Goal: Information Seeking & Learning: Learn about a topic

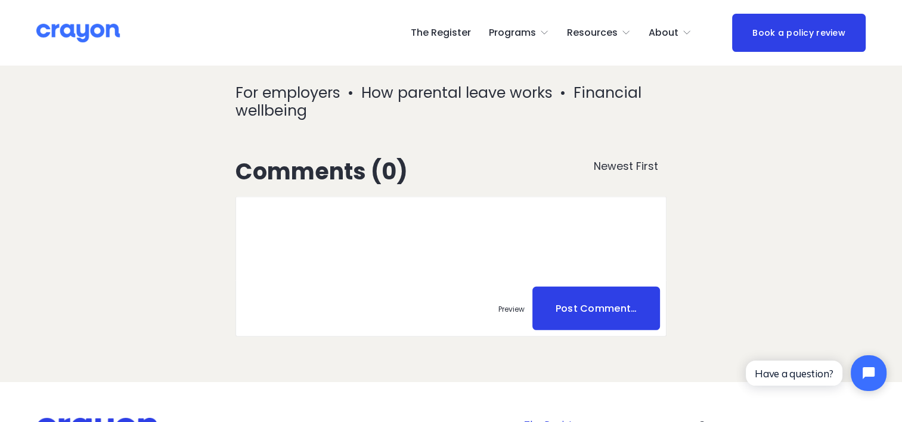
scroll to position [3093, 0]
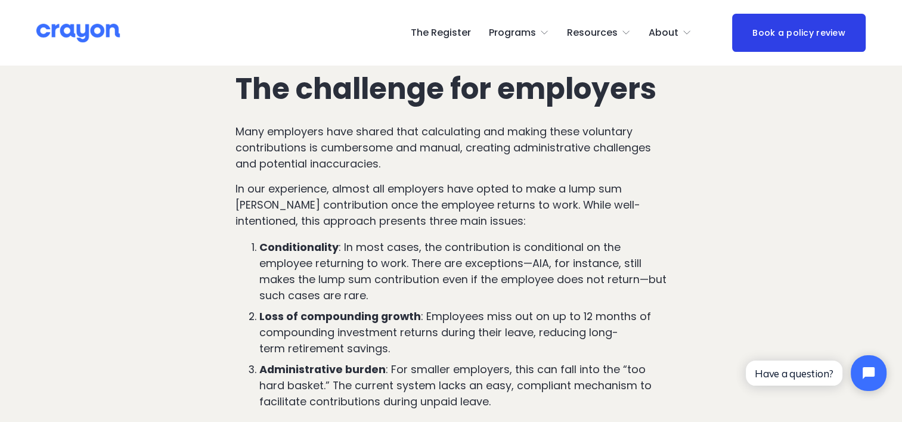
scroll to position [847, 0]
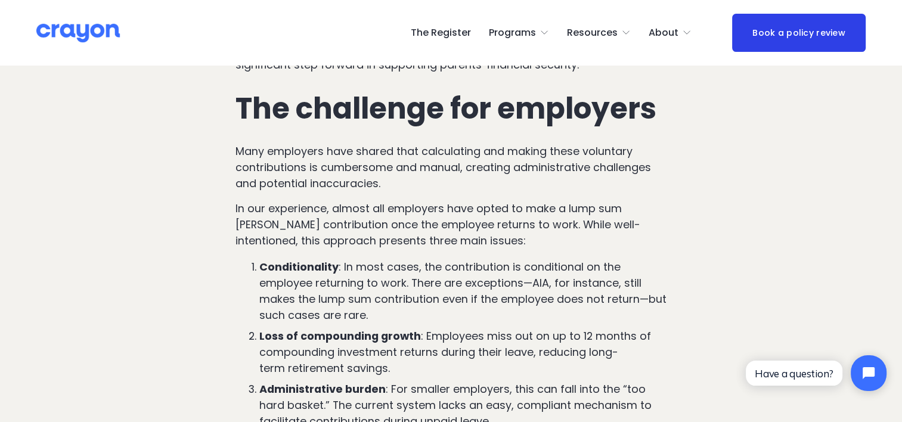
scroll to position [775, 0]
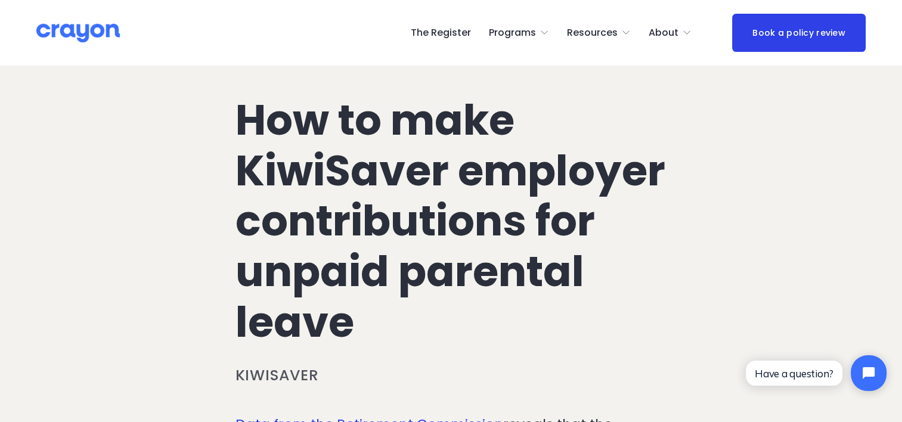
scroll to position [0, 0]
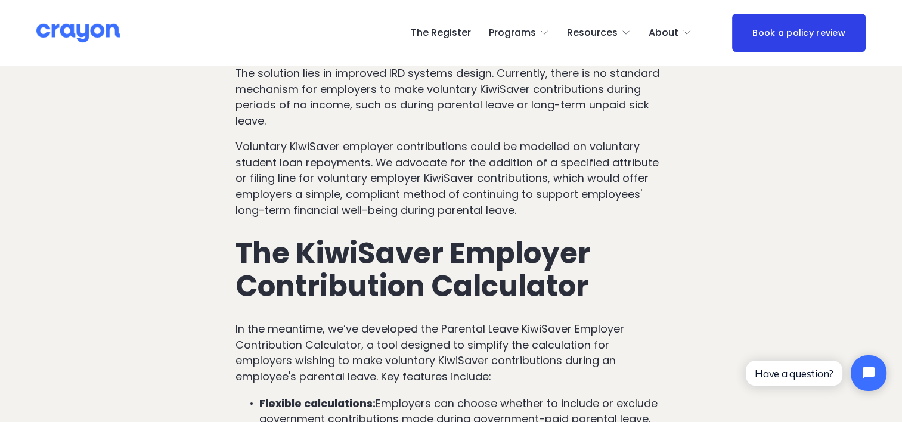
scroll to position [1848, 0]
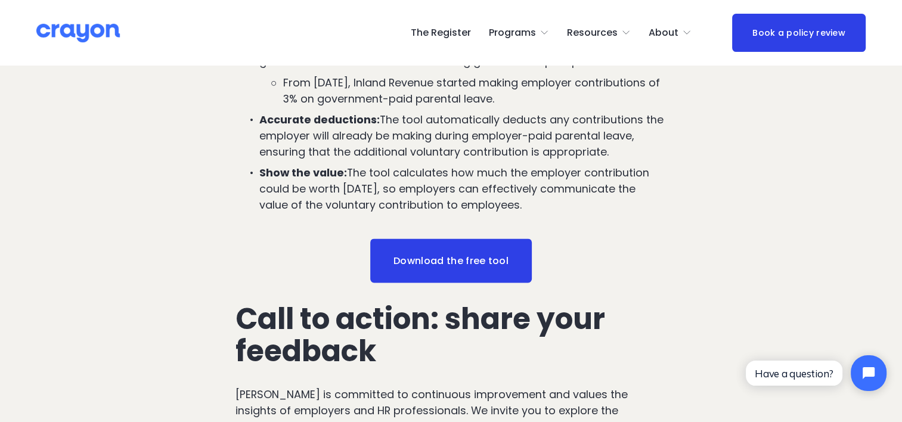
click at [0, 0] on span "About Us" at bounding box center [0, 0] width 0 height 0
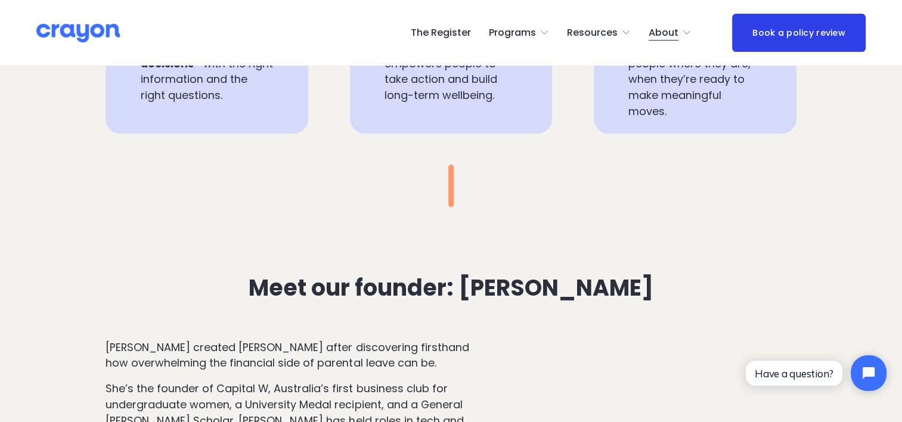
scroll to position [916, 0]
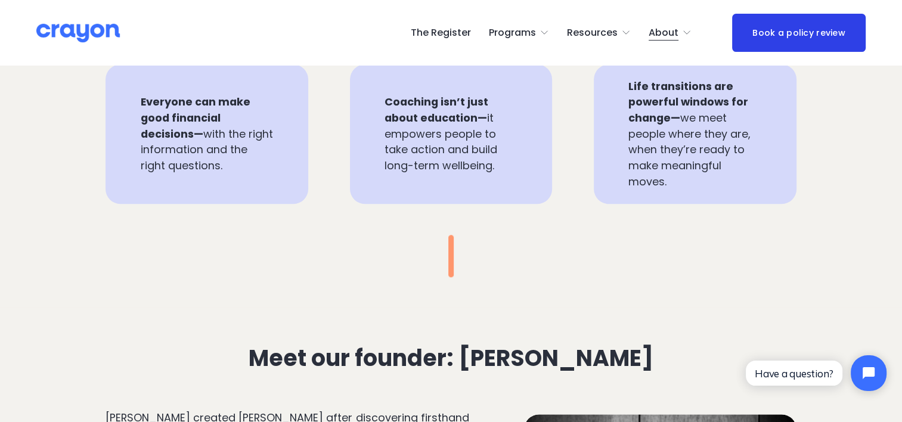
click at [445, 31] on link "The Register" at bounding box center [441, 32] width 60 height 19
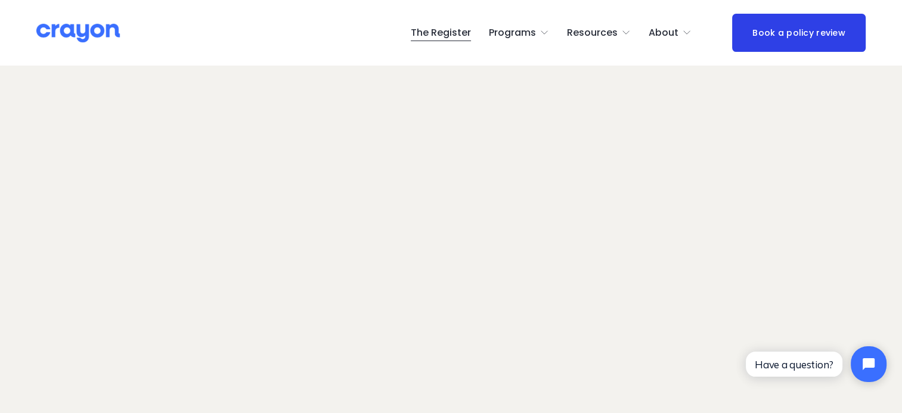
click at [676, 29] on span "About" at bounding box center [664, 32] width 30 height 17
click at [0, 0] on span "Employer hub" at bounding box center [0, 0] width 0 height 0
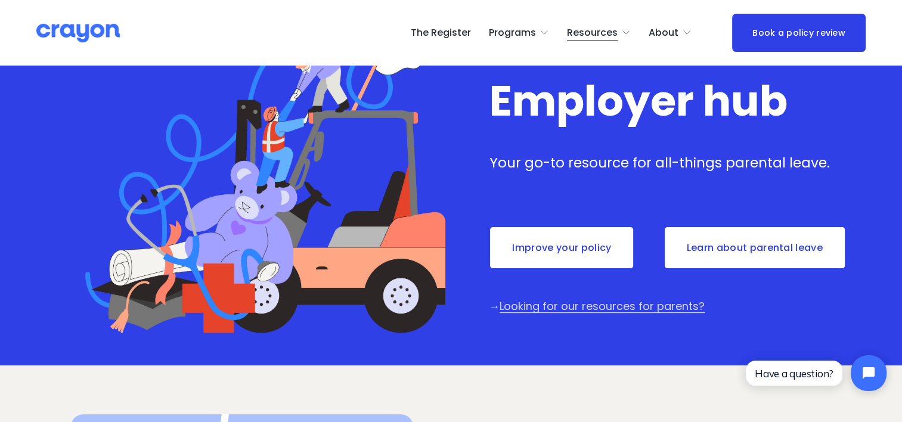
click at [764, 253] on link "Learn about parental leave" at bounding box center [754, 248] width 182 height 44
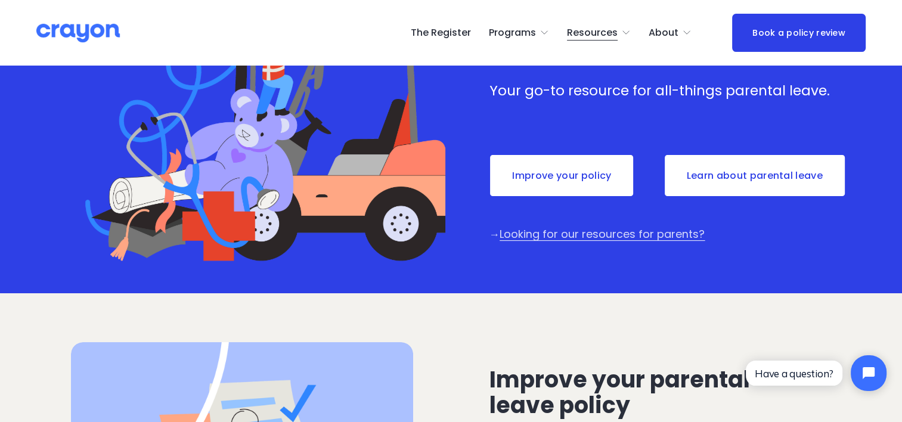
scroll to position [179, 0]
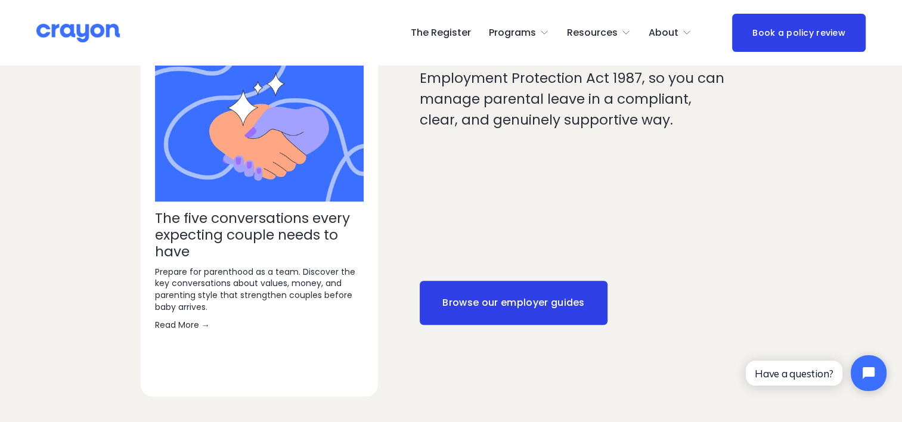
click at [505, 281] on link "Browse our employer guides" at bounding box center [514, 303] width 188 height 44
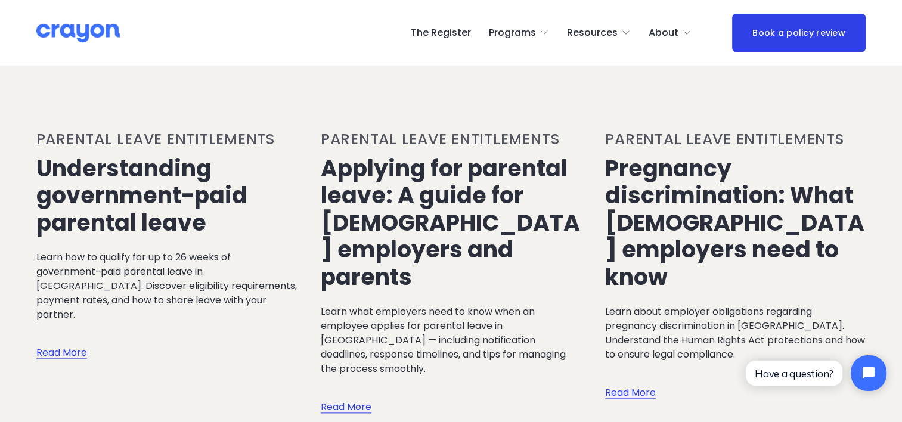
scroll to position [1252, 0]
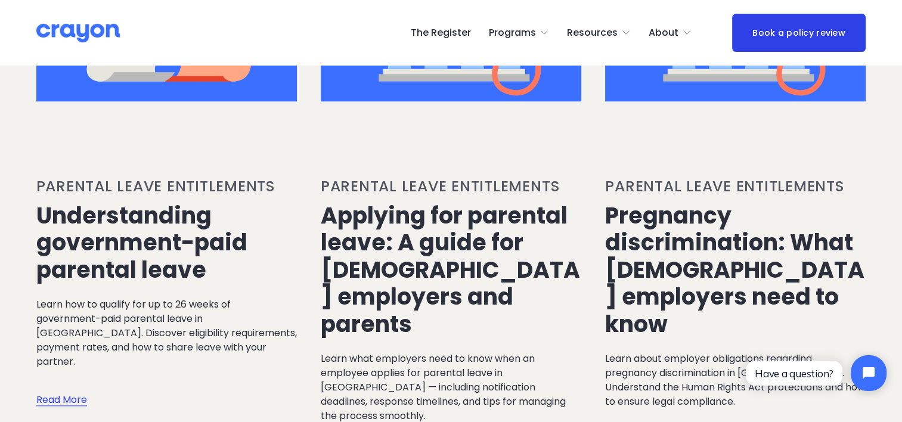
click at [106, 200] on link "Understanding government-paid parental leave" at bounding box center [141, 243] width 211 height 86
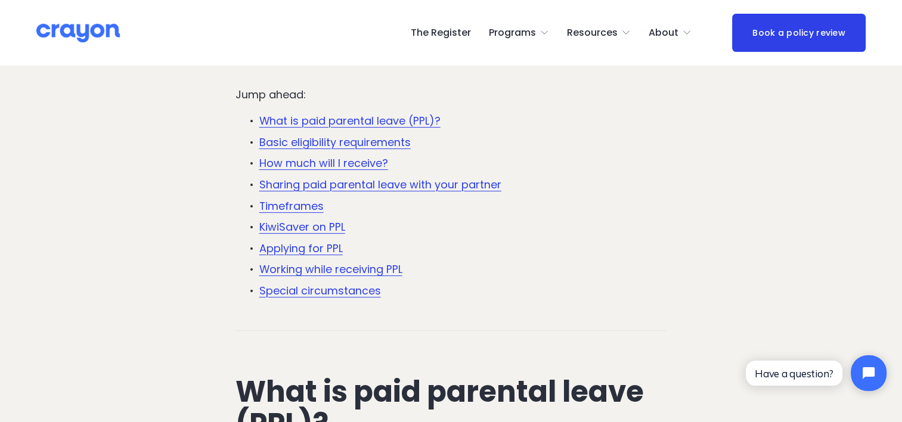
scroll to position [417, 0]
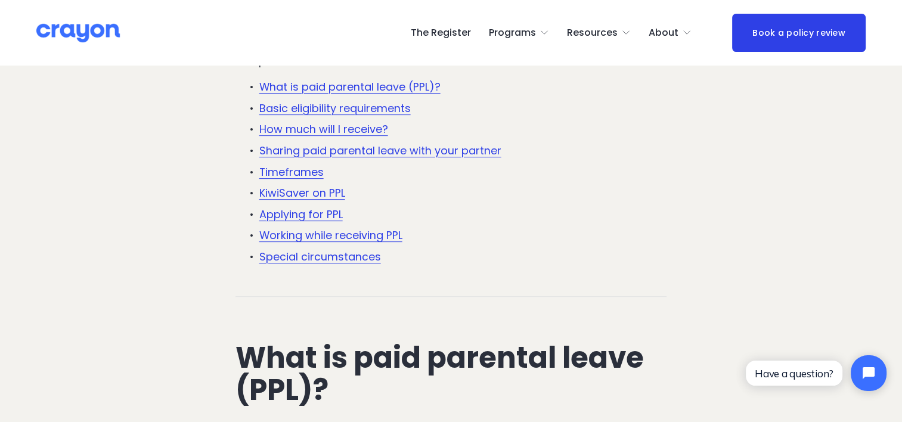
click at [311, 197] on link "KiwiSaver on PPL" at bounding box center [302, 192] width 86 height 15
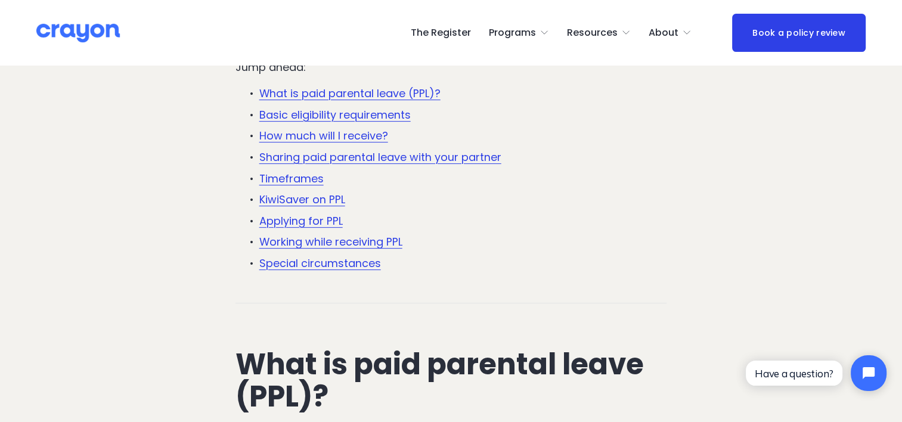
scroll to position [417, 0]
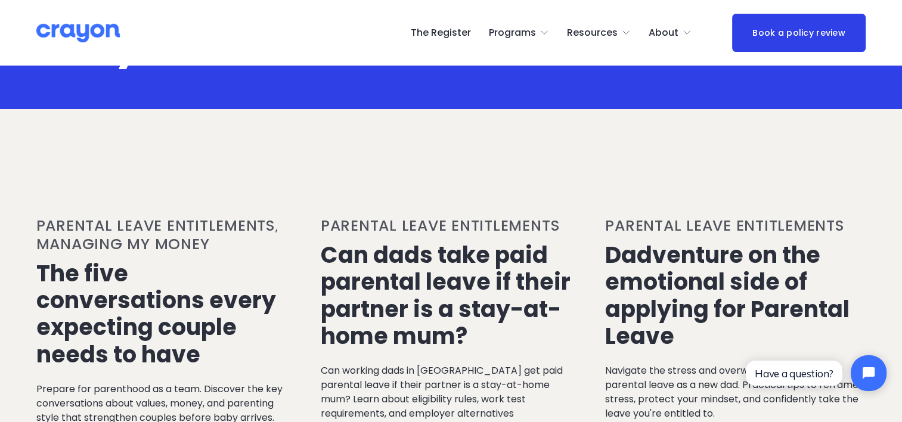
scroll to position [119, 0]
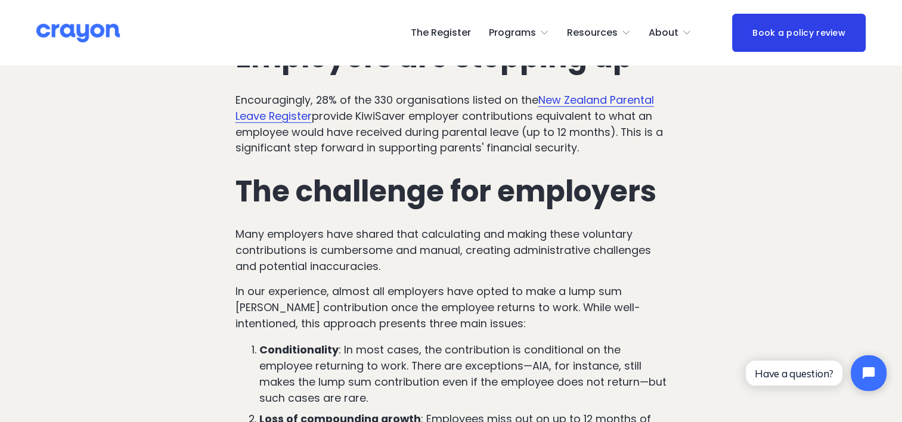
scroll to position [715, 0]
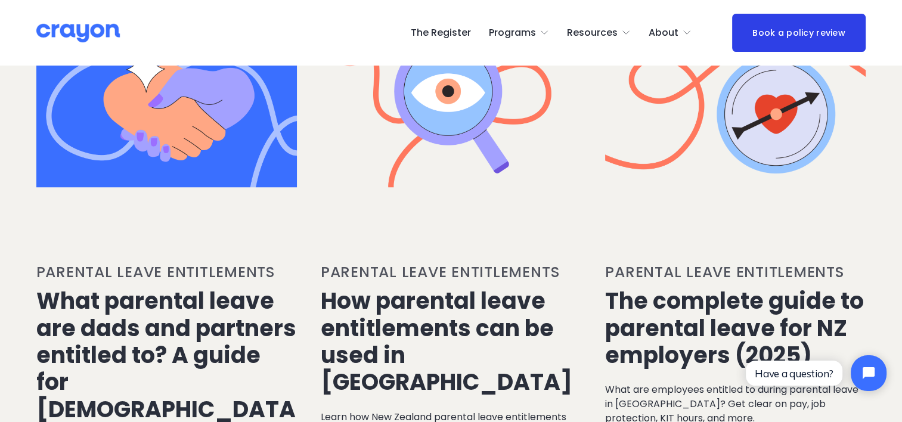
scroll to position [596, 0]
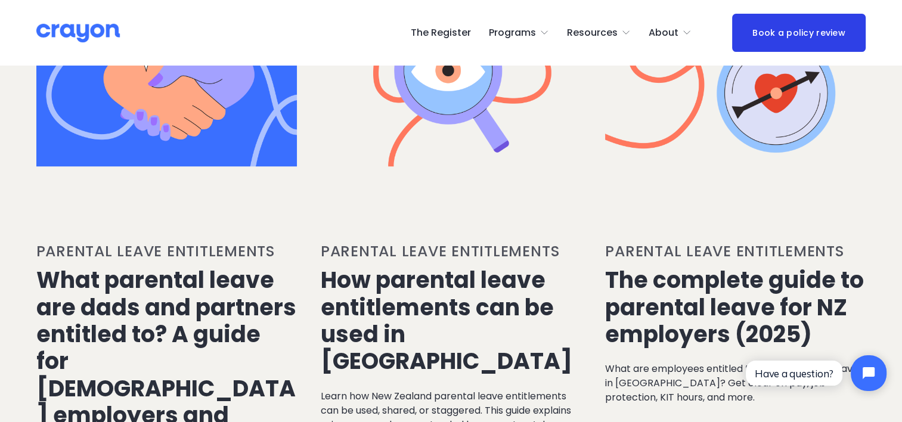
click at [201, 299] on link "What parental leave are dads and partners entitled to? A guide for NZ employers…" at bounding box center [166, 361] width 260 height 194
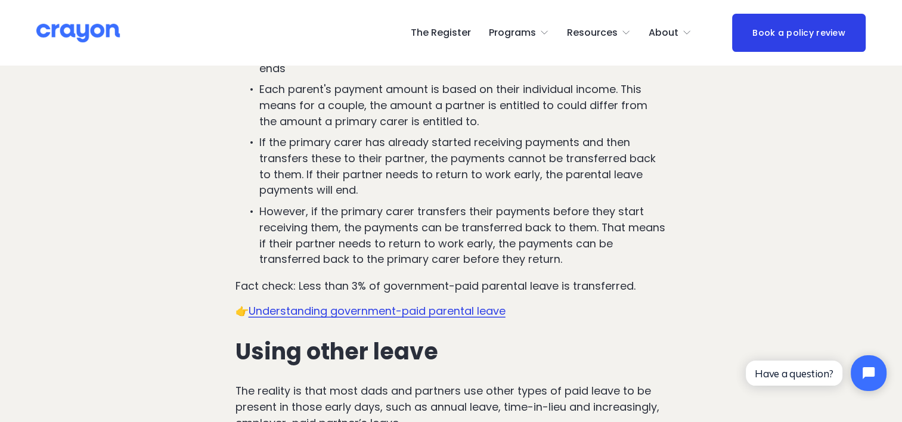
scroll to position [2325, 0]
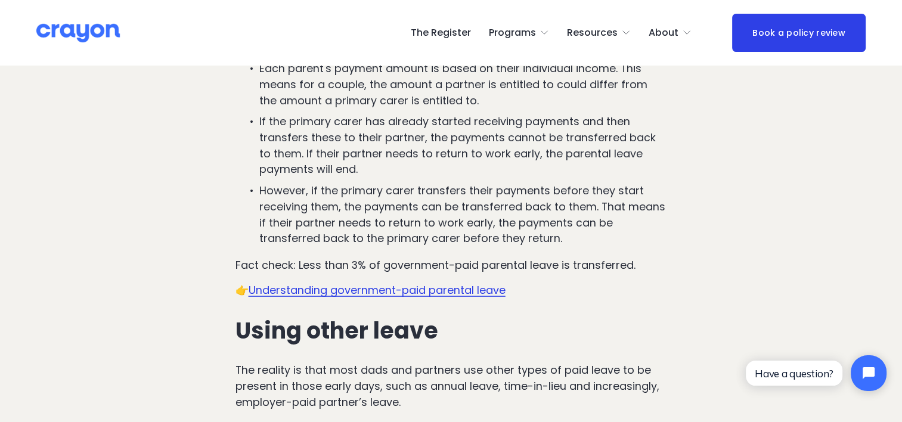
click at [327, 283] on span "Understanding government-paid parental leave" at bounding box center [377, 290] width 257 height 15
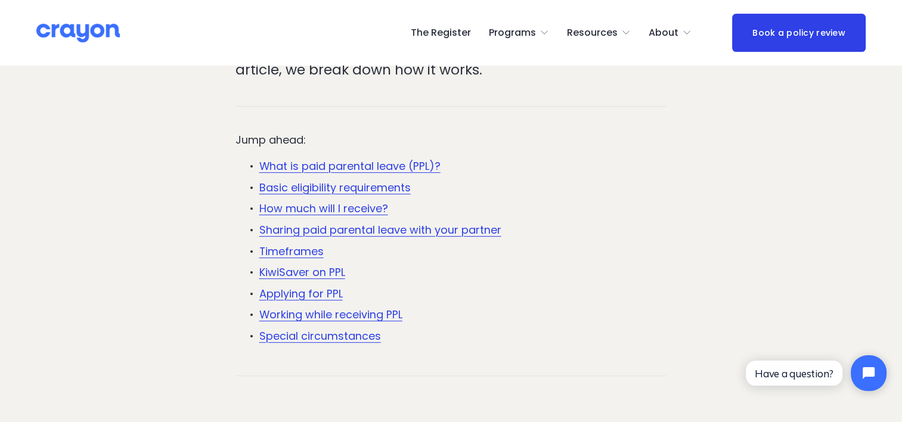
scroll to position [60, 0]
